Goal: Task Accomplishment & Management: Complete application form

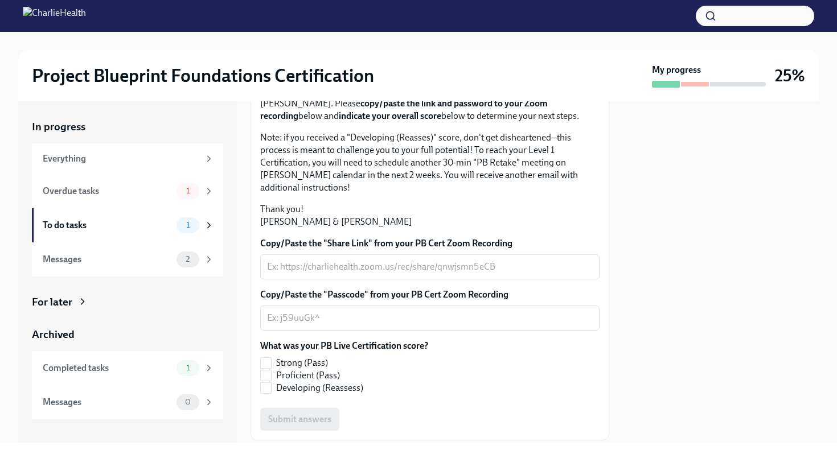
scroll to position [131, 0]
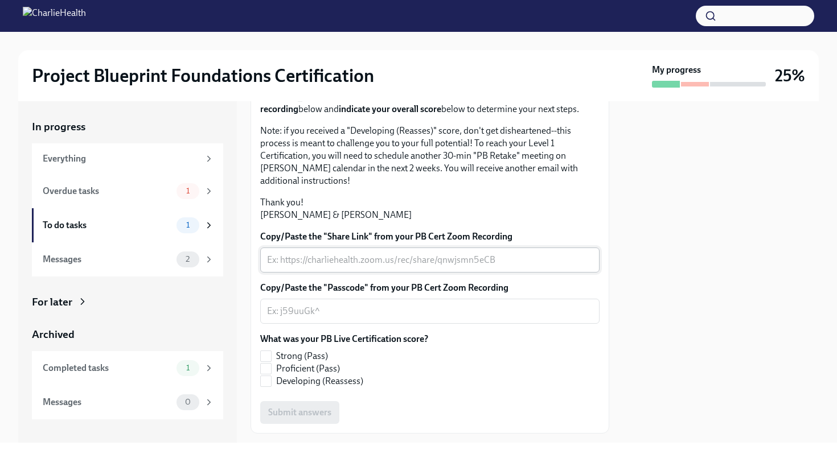
click at [310, 267] on textarea "Copy/Paste the "Share Link" from your PB Cert Zoom Recording" at bounding box center [430, 260] width 326 height 14
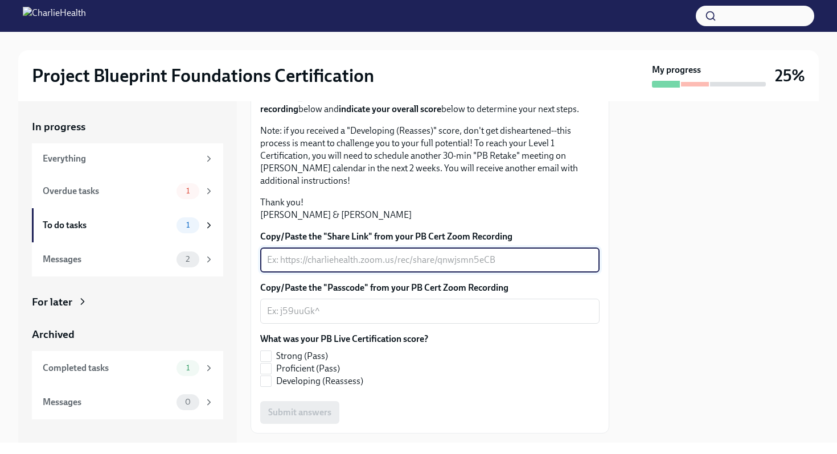
paste textarea "[URL][DOMAIN_NAME]"
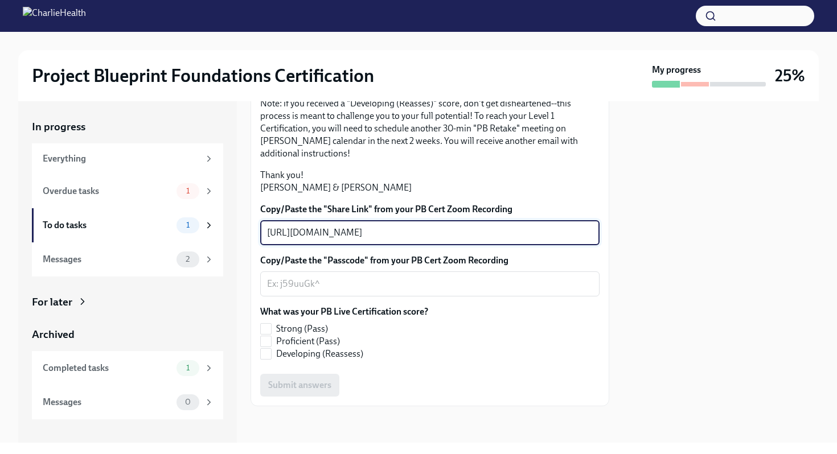
scroll to position [228, 0]
type textarea "[URL][DOMAIN_NAME]"
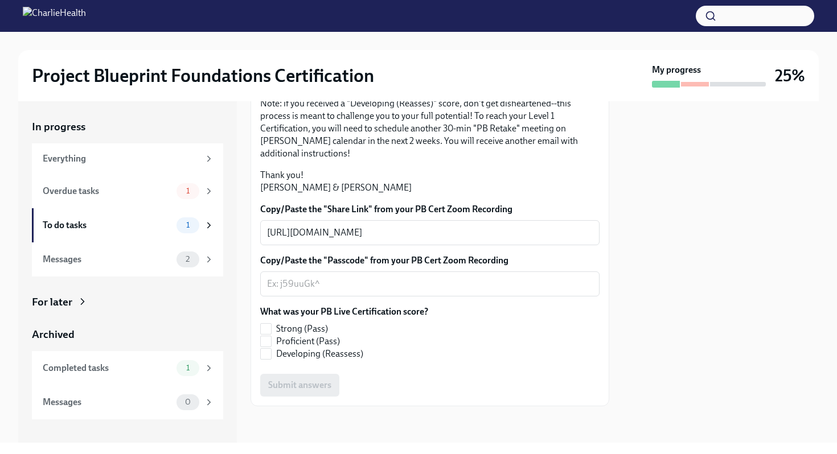
click at [492, 258] on label "Copy/Paste the "Passcode" from your PB Cert Zoom Recording" at bounding box center [429, 261] width 339 height 13
click at [492, 277] on textarea "Copy/Paste the "Passcode" from your PB Cert Zoom Recording" at bounding box center [430, 284] width 326 height 14
click at [124, 195] on div "Overdue tasks" at bounding box center [107, 191] width 129 height 13
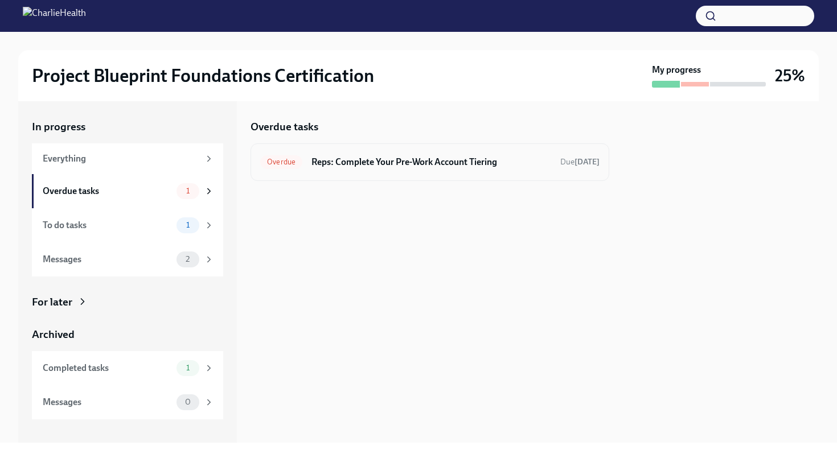
click at [378, 166] on h6 "Reps: Complete Your Pre-Work Account Tiering" at bounding box center [431, 162] width 240 height 13
click at [106, 188] on div "Overdue tasks" at bounding box center [107, 191] width 129 height 13
click at [386, 170] on div "Overdue Reps: Complete Your Pre-Work Account Tiering Due [DATE]" at bounding box center [429, 162] width 339 height 18
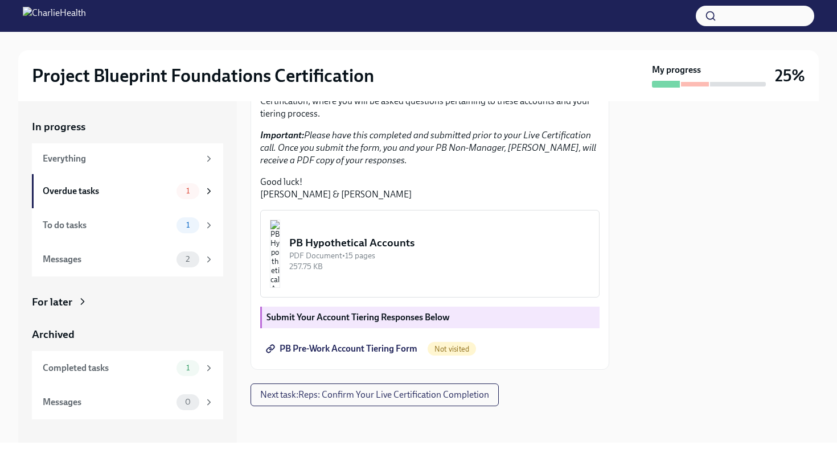
scroll to position [307, 0]
click at [409, 249] on div "PB Hypothetical Accounts" at bounding box center [439, 243] width 301 height 15
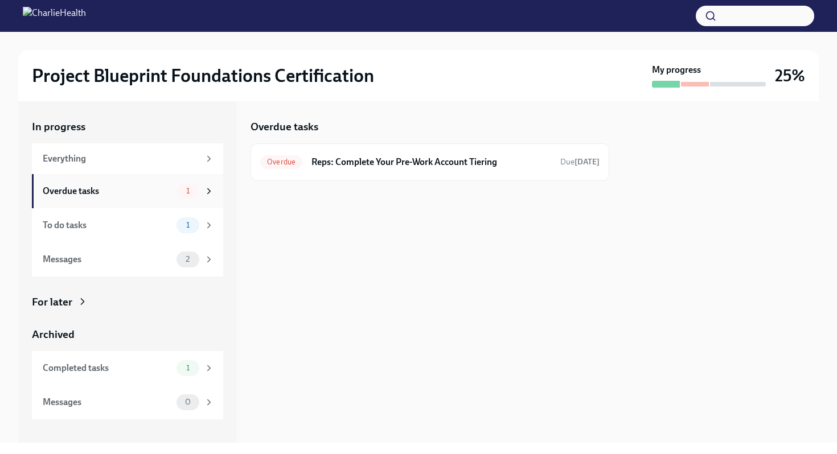
click at [146, 190] on div "Overdue tasks" at bounding box center [107, 191] width 129 height 13
click at [346, 166] on h6 "Reps: Complete Your Pre-Work Account Tiering" at bounding box center [431, 162] width 240 height 13
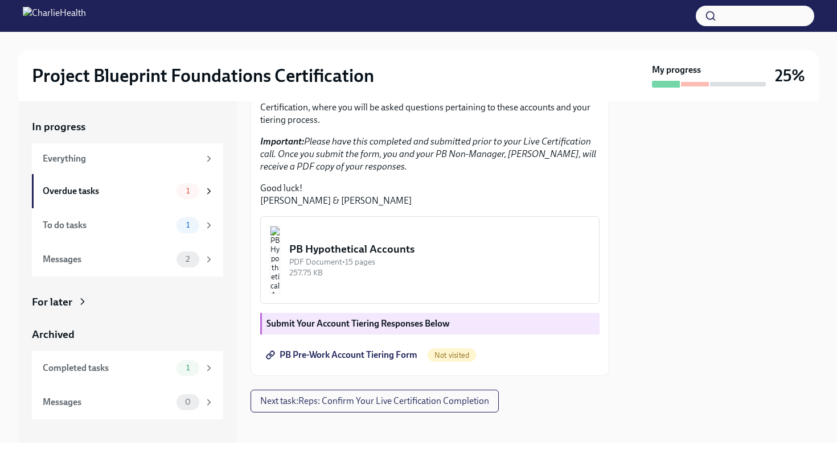
scroll to position [248, 0]
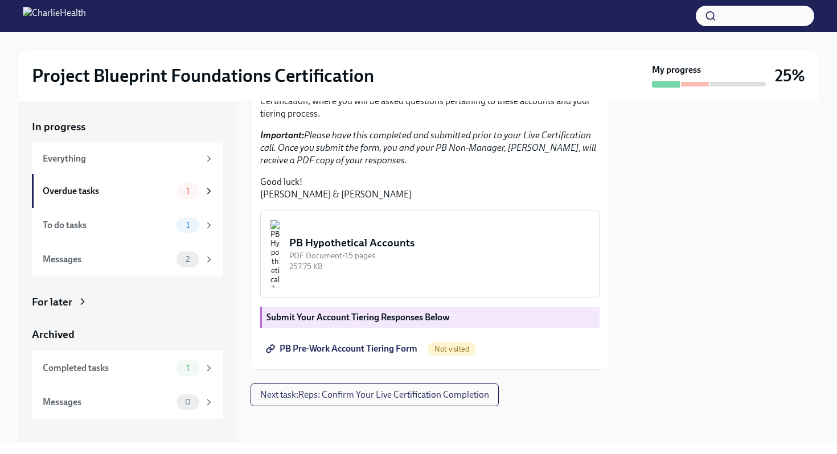
click at [280, 288] on img "button" at bounding box center [275, 254] width 10 height 68
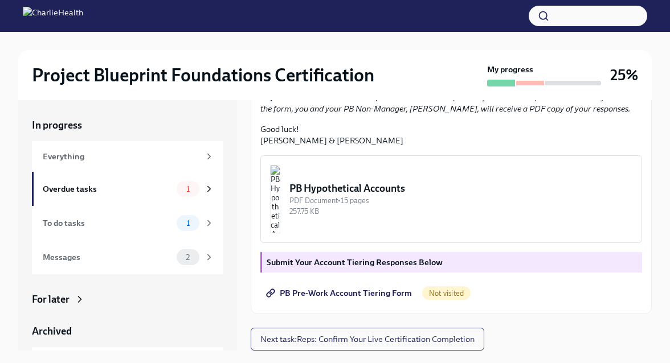
scroll to position [314, 0]
click at [396, 190] on div "PB Hypothetical Accounts" at bounding box center [460, 189] width 343 height 14
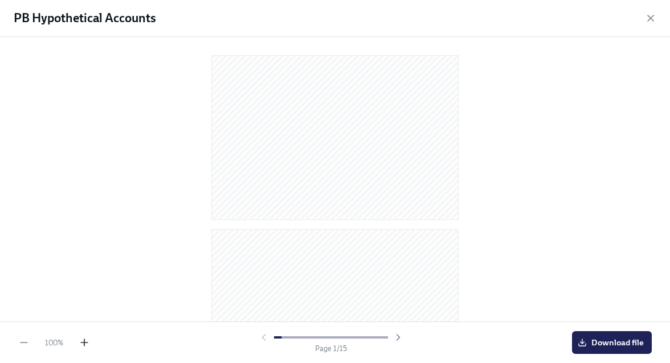
click at [80, 346] on icon "button" at bounding box center [84, 342] width 11 height 11
click at [584, 342] on polyline "button" at bounding box center [582, 343] width 4 height 2
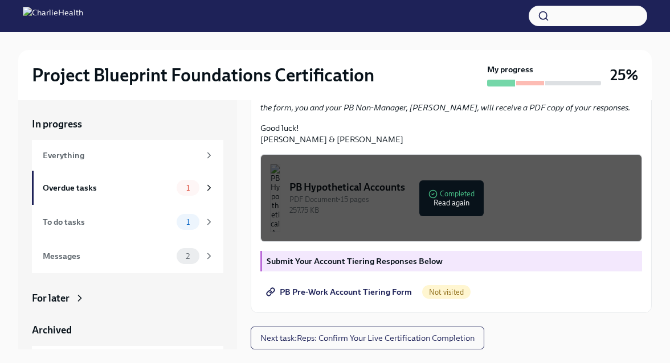
scroll to position [19, 0]
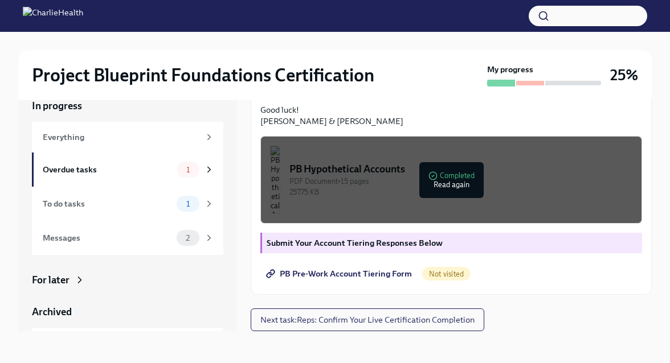
click at [313, 276] on span "PB Pre-Work Account Tiering Form" at bounding box center [340, 273] width 144 height 11
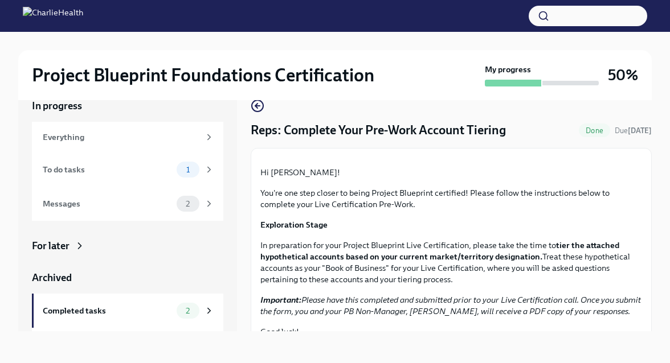
scroll to position [0, 0]
